Goal: Information Seeking & Learning: Learn about a topic

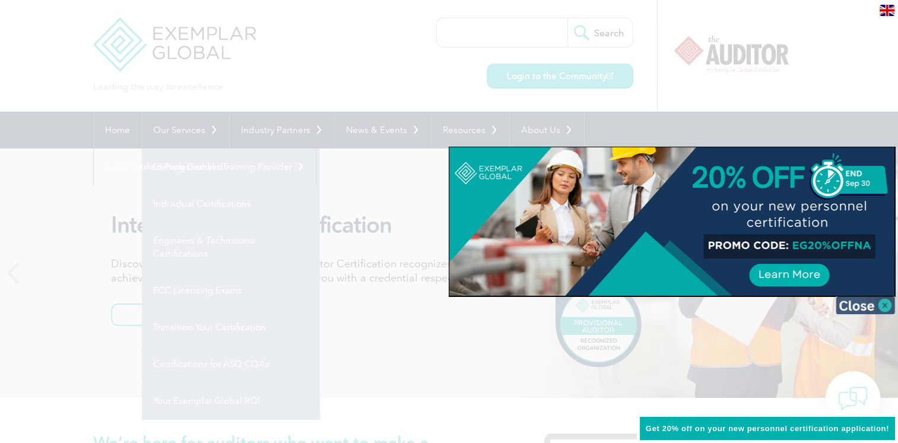
click at [882, 302] on img at bounding box center [865, 305] width 59 height 18
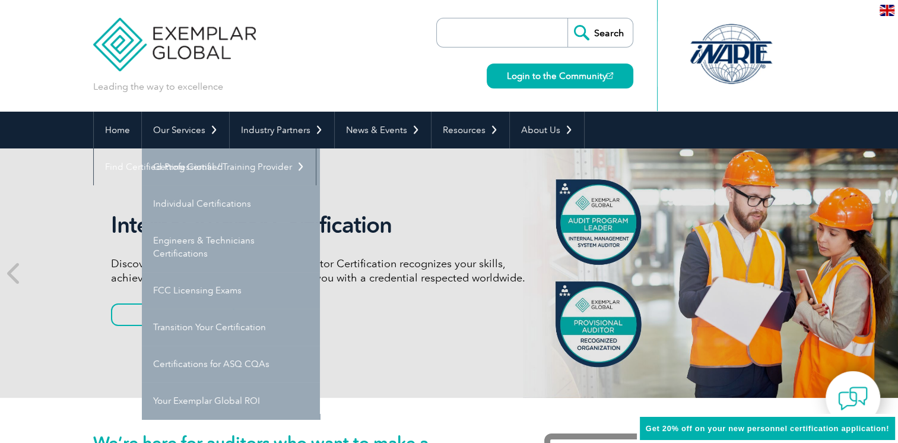
click at [291, 61] on div "Leading the way to excellence Search Login to the Community ▼" at bounding box center [449, 56] width 712 height 112
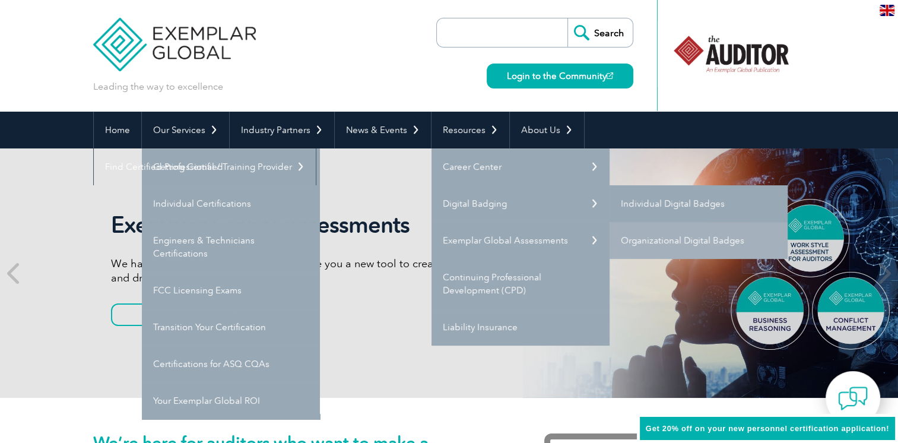
click at [671, 200] on link "Individual Digital Badges" at bounding box center [698, 203] width 178 height 37
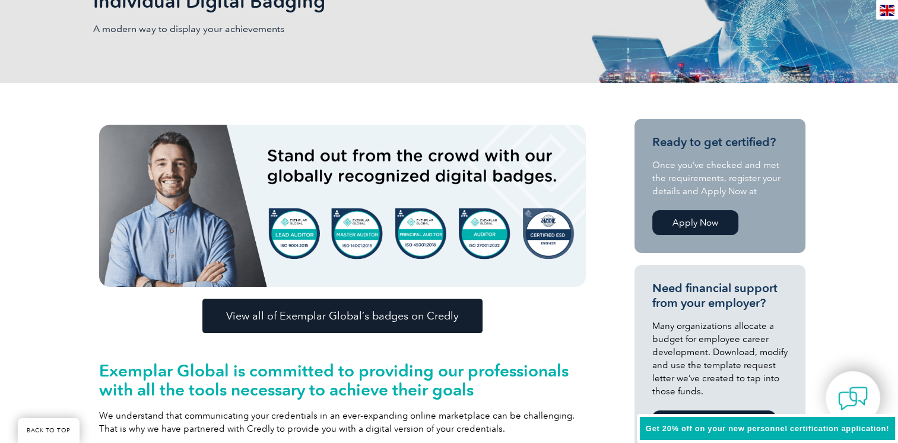
scroll to position [225, 0]
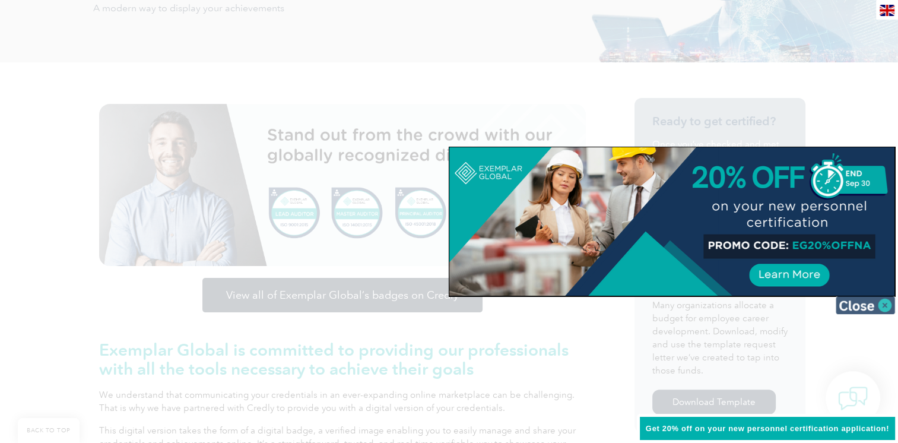
click at [874, 299] on img at bounding box center [865, 305] width 59 height 18
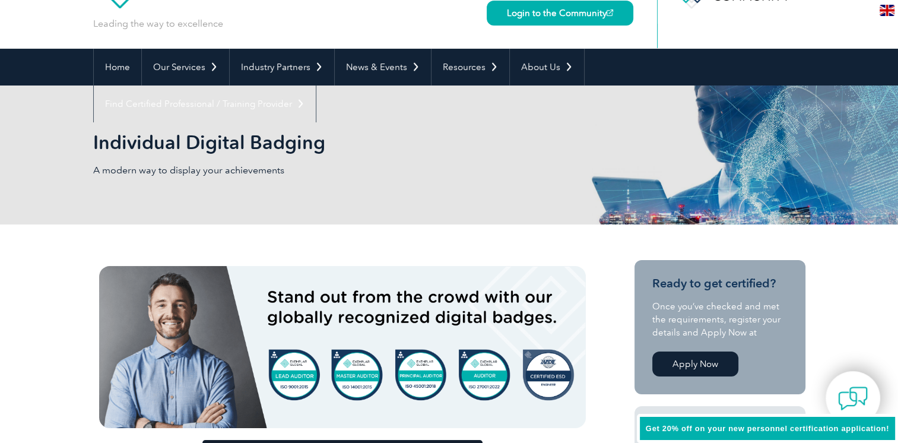
scroll to position [59, 0]
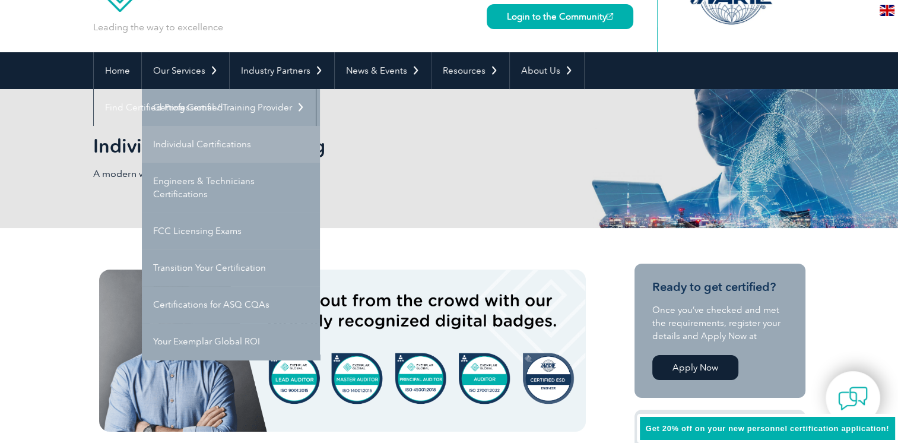
click at [202, 142] on link "Individual Certifications" at bounding box center [231, 144] width 178 height 37
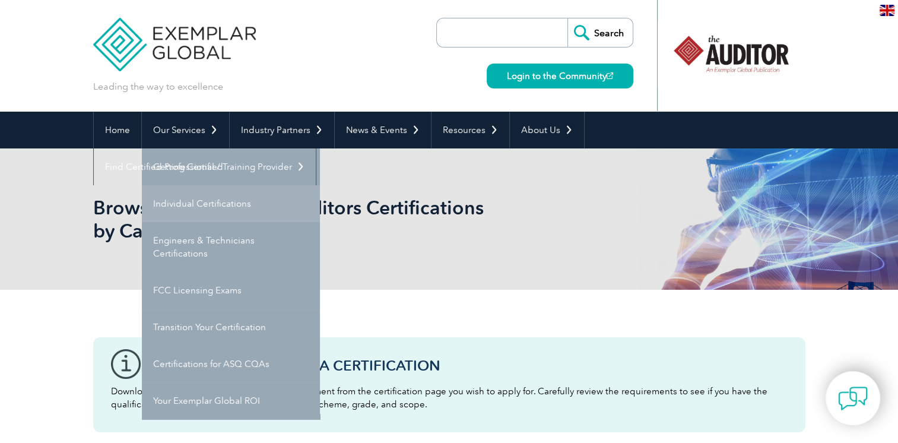
click at [207, 208] on link "Individual Certifications" at bounding box center [231, 203] width 178 height 37
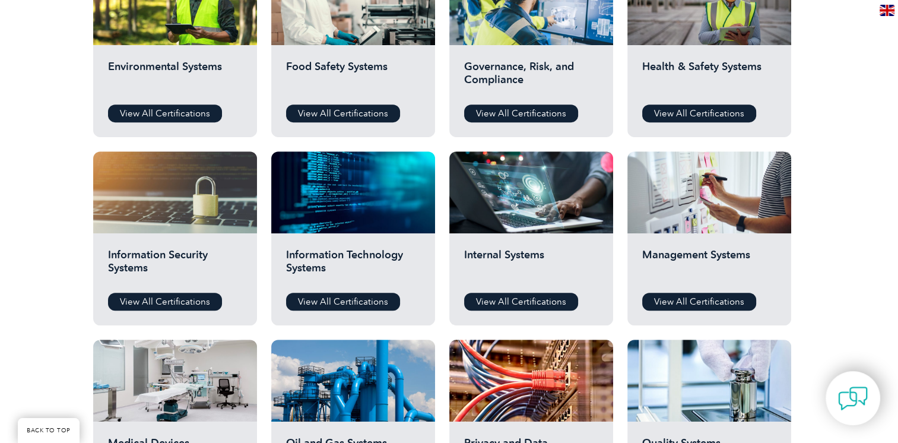
scroll to position [534, 0]
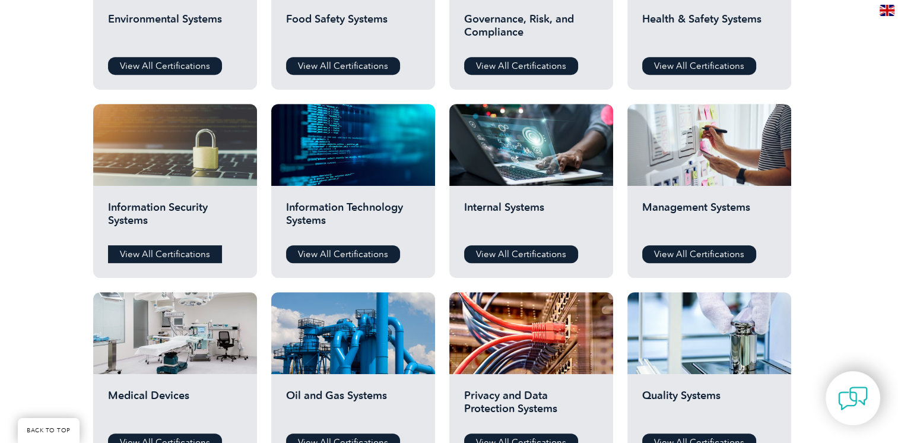
click at [183, 255] on link "View All Certifications" at bounding box center [165, 254] width 114 height 18
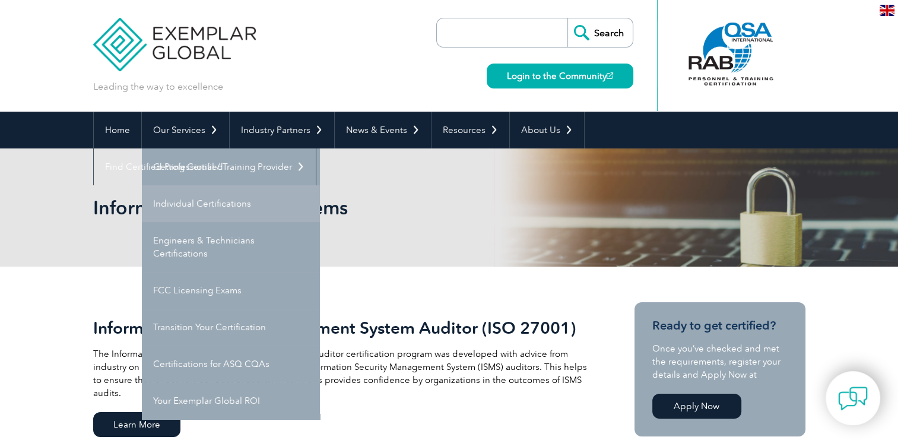
click at [208, 199] on link "Individual Certifications" at bounding box center [231, 203] width 178 height 37
